Goal: Information Seeking & Learning: Learn about a topic

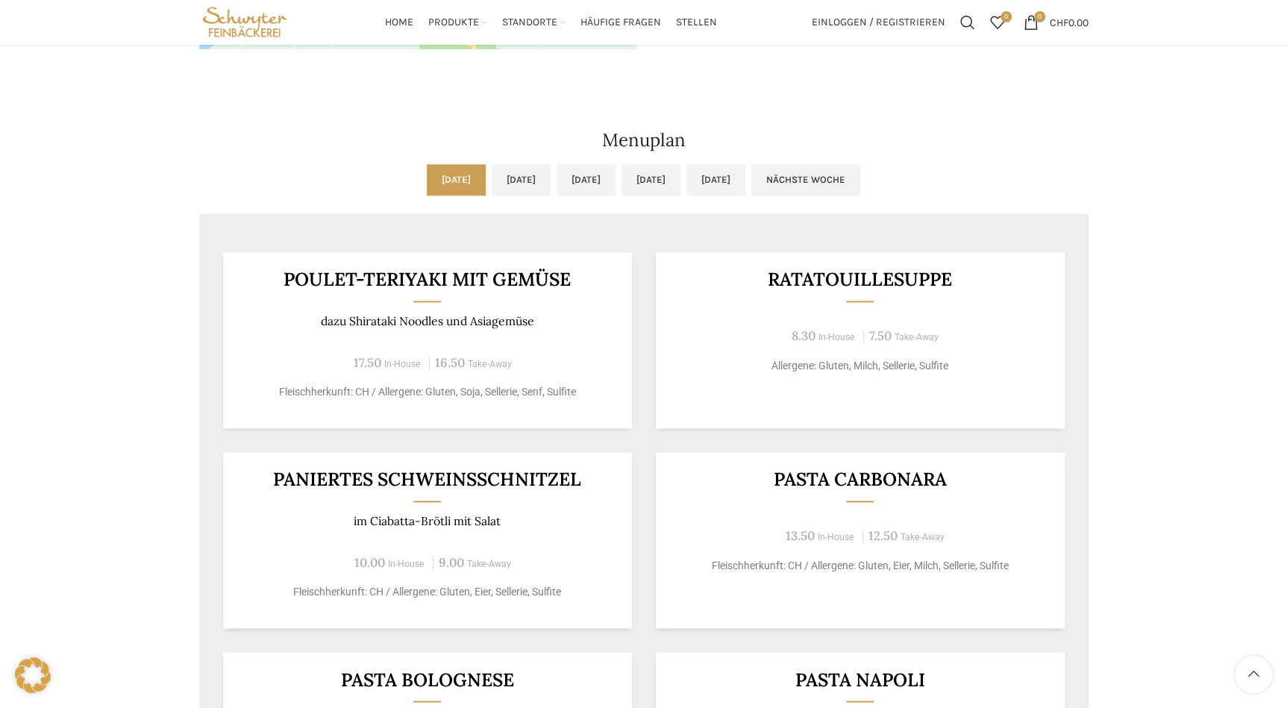
scroll to position [746, 0]
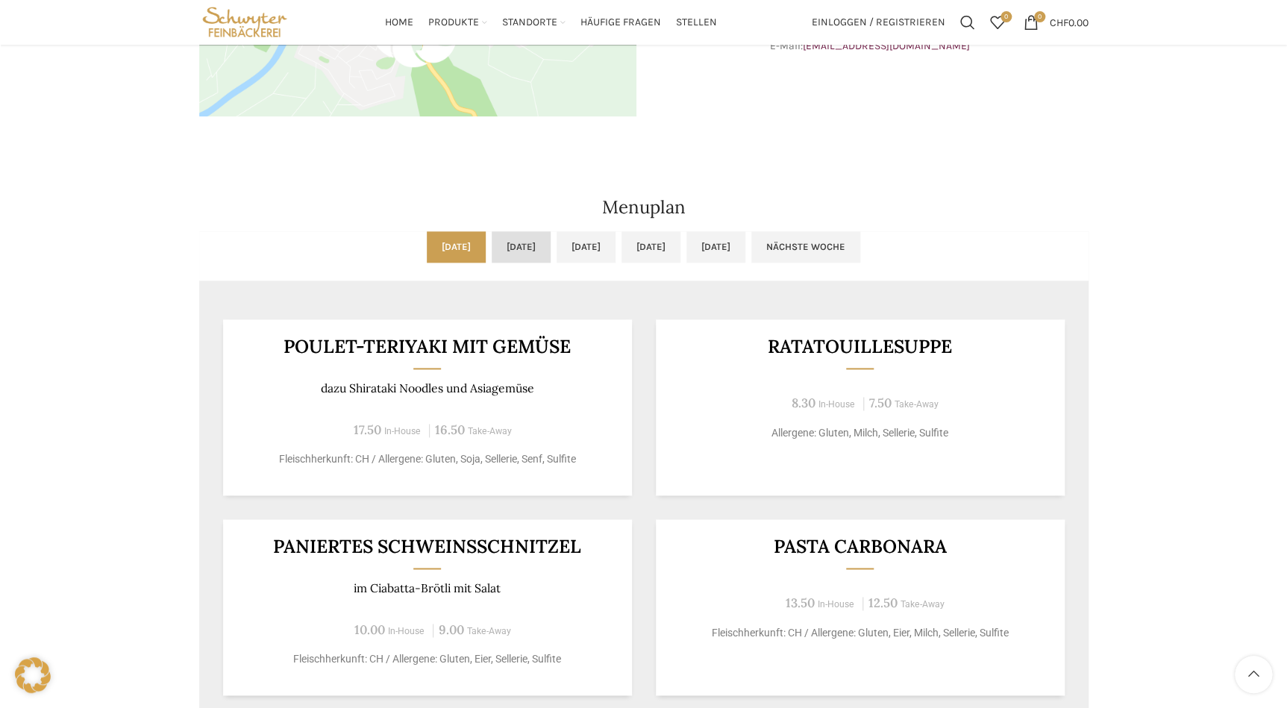
click at [492, 254] on link "[DATE]" at bounding box center [521, 246] width 59 height 31
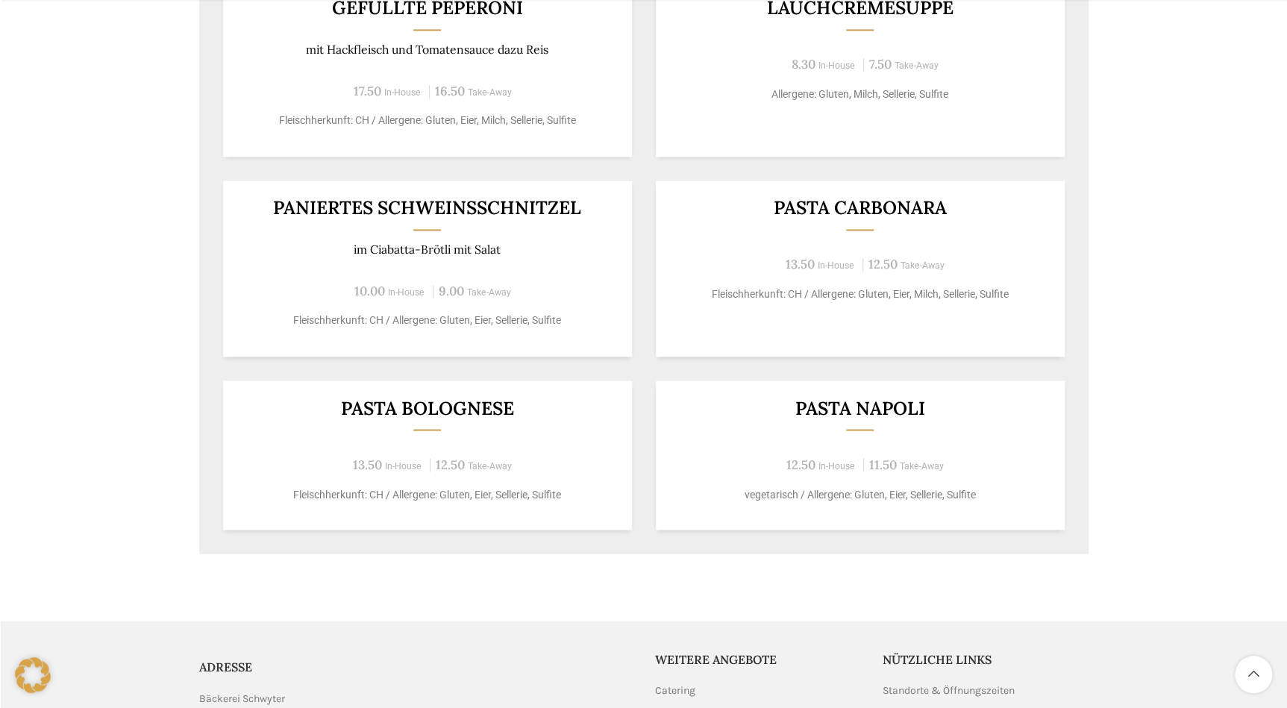
scroll to position [813, 0]
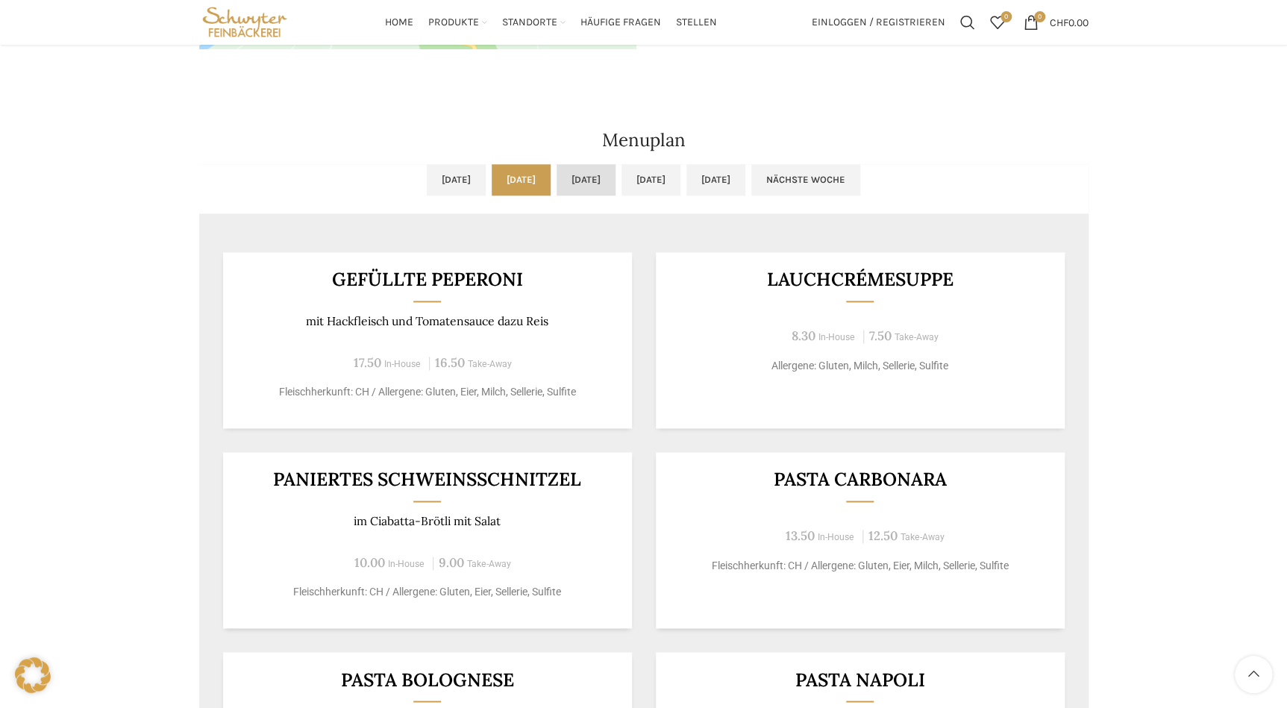
click at [579, 187] on link "[DATE]" at bounding box center [586, 179] width 59 height 31
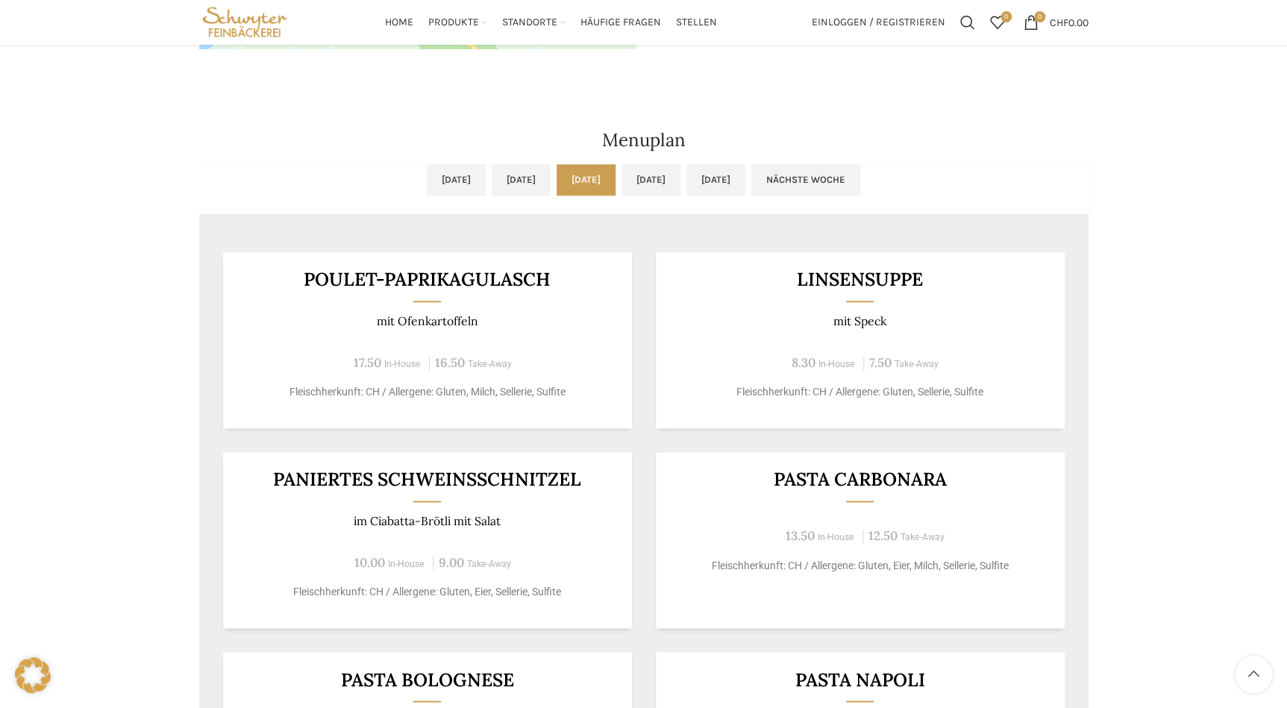
click at [672, 196] on ul "[DATE] [DATE] [DATE] [DATE] [DATE] Nächste Woche" at bounding box center [643, 188] width 889 height 49
click at [677, 186] on link "[DATE]" at bounding box center [650, 179] width 59 height 31
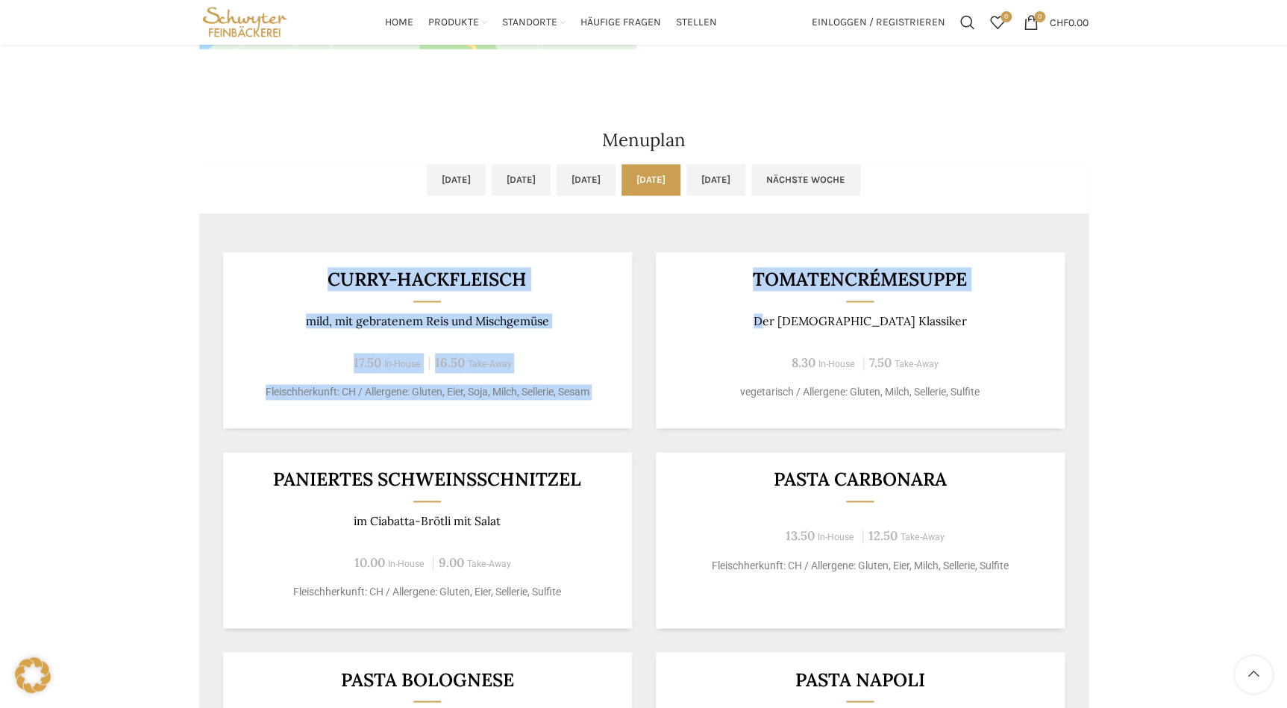
drag, startPoint x: 796, startPoint y: 313, endPoint x: 224, endPoint y: 239, distance: 577.1
click at [224, 239] on div "Curry-Hackfleisch mild, mit gebratenem Reis und Mischgemüse 17.50 In-House 16.5…" at bounding box center [643, 527] width 889 height 598
click at [507, 297] on div "Curry-Hackfleisch mild, mit gebratenem Reis und Mischgemüse 17.50 In-House 16.5…" at bounding box center [427, 340] width 409 height 176
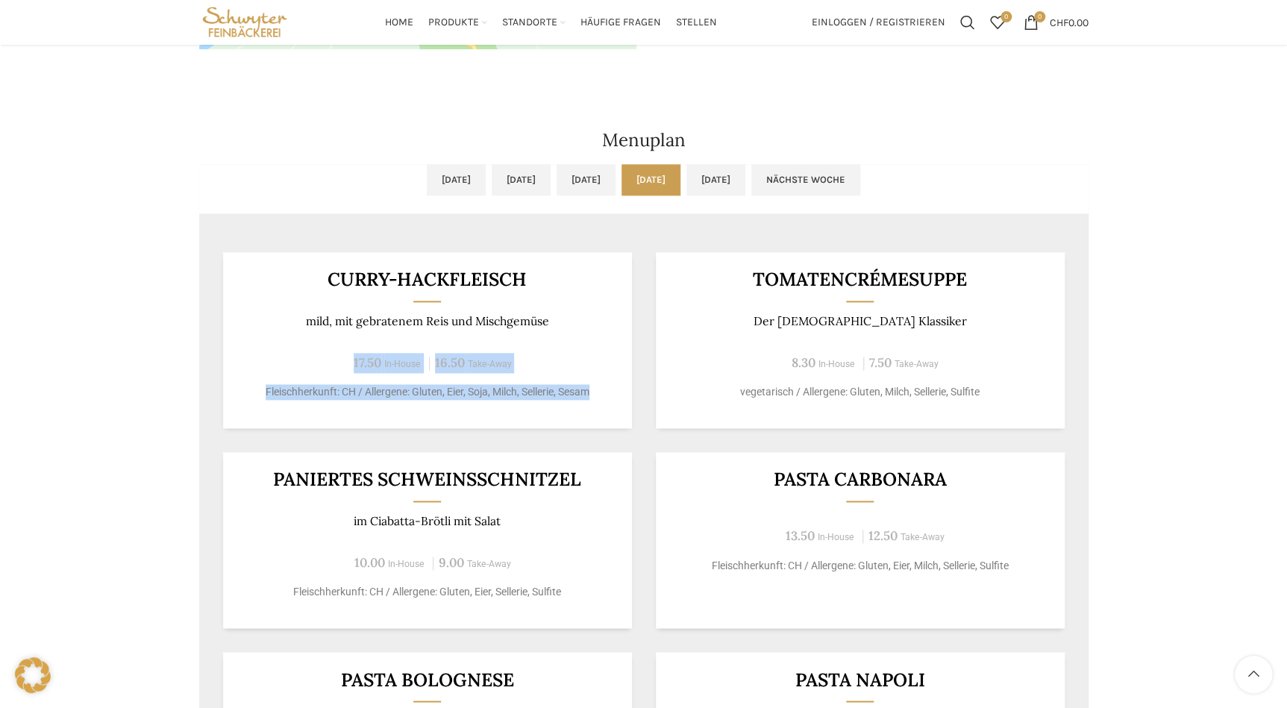
drag, startPoint x: 256, startPoint y: 329, endPoint x: 593, endPoint y: 385, distance: 341.8
click at [593, 385] on div "Curry-Hackfleisch mild, mit gebratenem Reis und Mischgemüse 17.50 In-House 16.5…" at bounding box center [427, 340] width 409 height 176
drag, startPoint x: 593, startPoint y: 385, endPoint x: 591, endPoint y: 401, distance: 16.6
click at [591, 401] on div "Curry-Hackfleisch mild, mit gebratenem Reis und Mischgemüse 17.50 In-House 16.5…" at bounding box center [427, 340] width 409 height 176
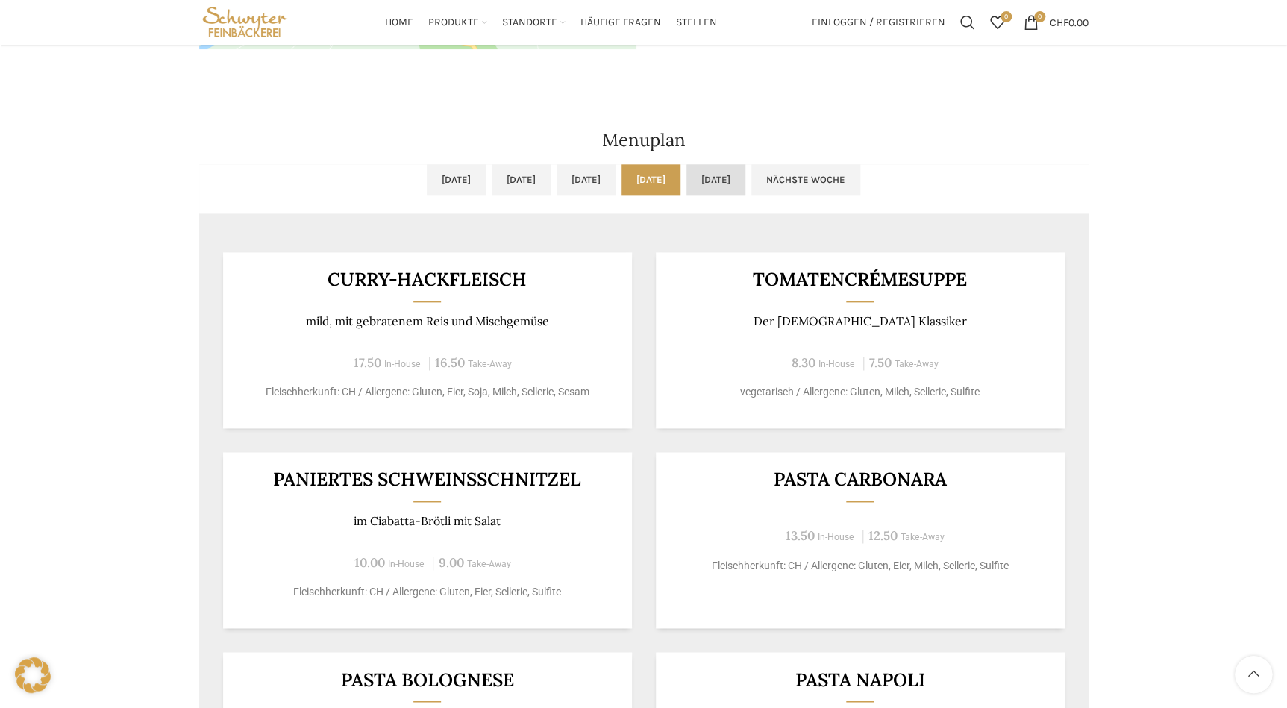
click at [745, 190] on link "[DATE]" at bounding box center [715, 179] width 59 height 31
